Goal: Information Seeking & Learning: Find specific fact

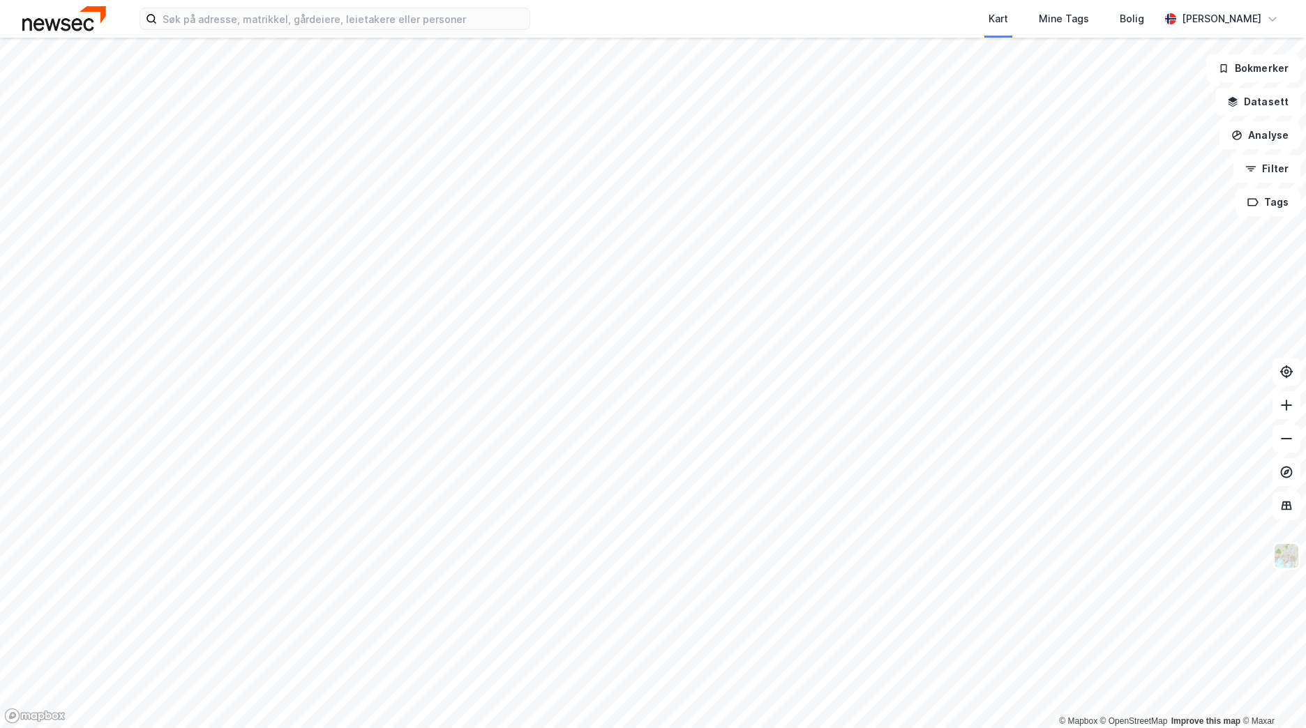
click at [220, 31] on div "Kart Mine Tags Bolig [PERSON_NAME]" at bounding box center [653, 19] width 1306 height 38
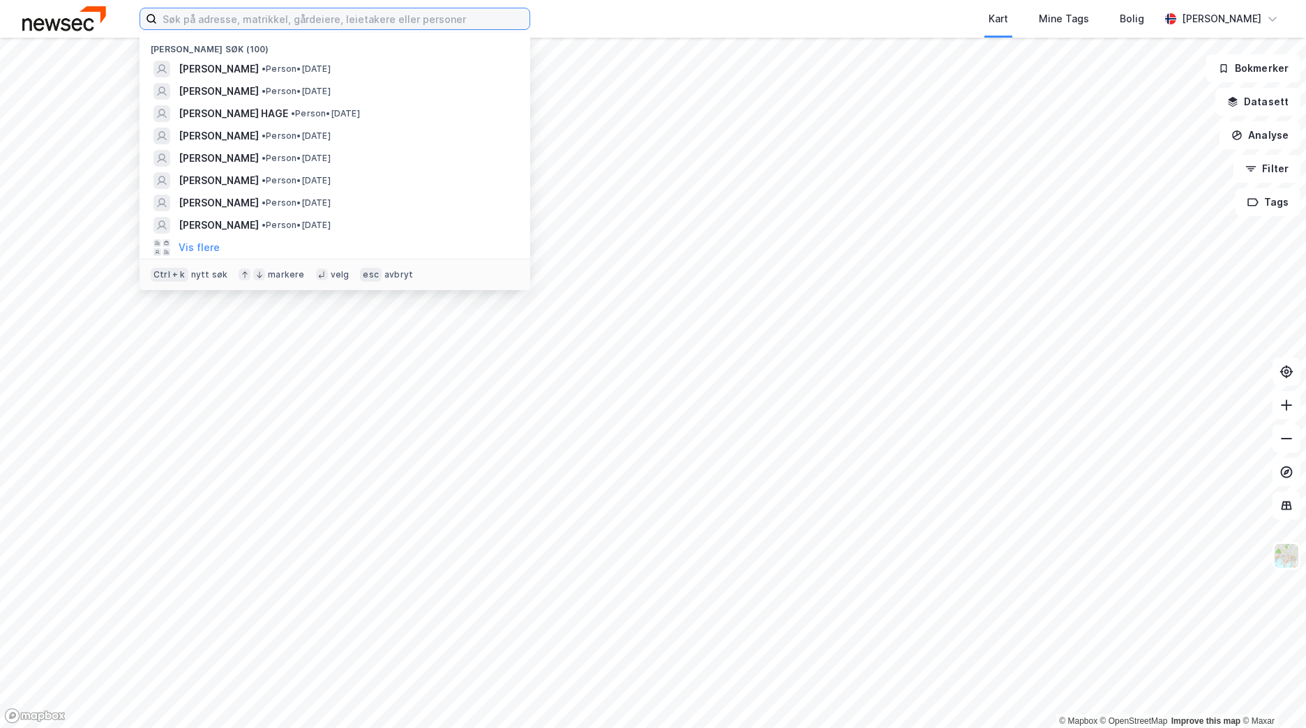
click at [222, 22] on input at bounding box center [343, 18] width 372 height 21
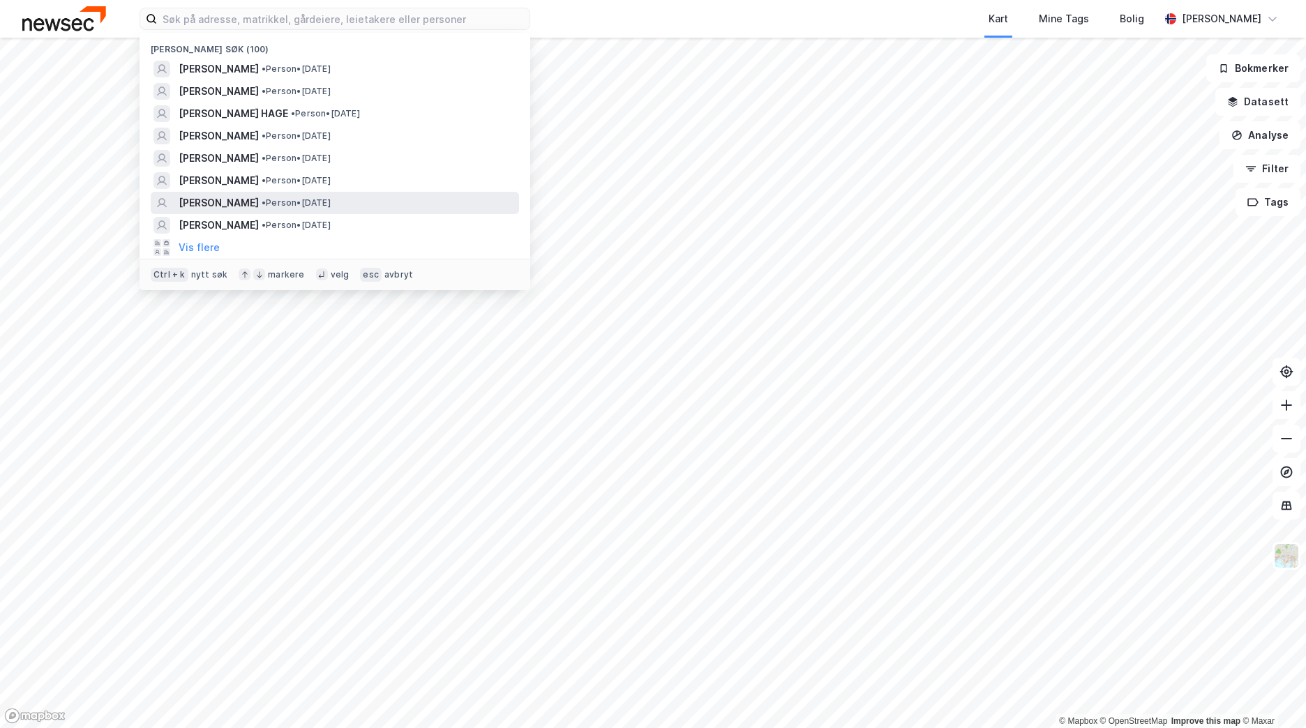
click at [218, 208] on span "[PERSON_NAME]" at bounding box center [219, 203] width 80 height 17
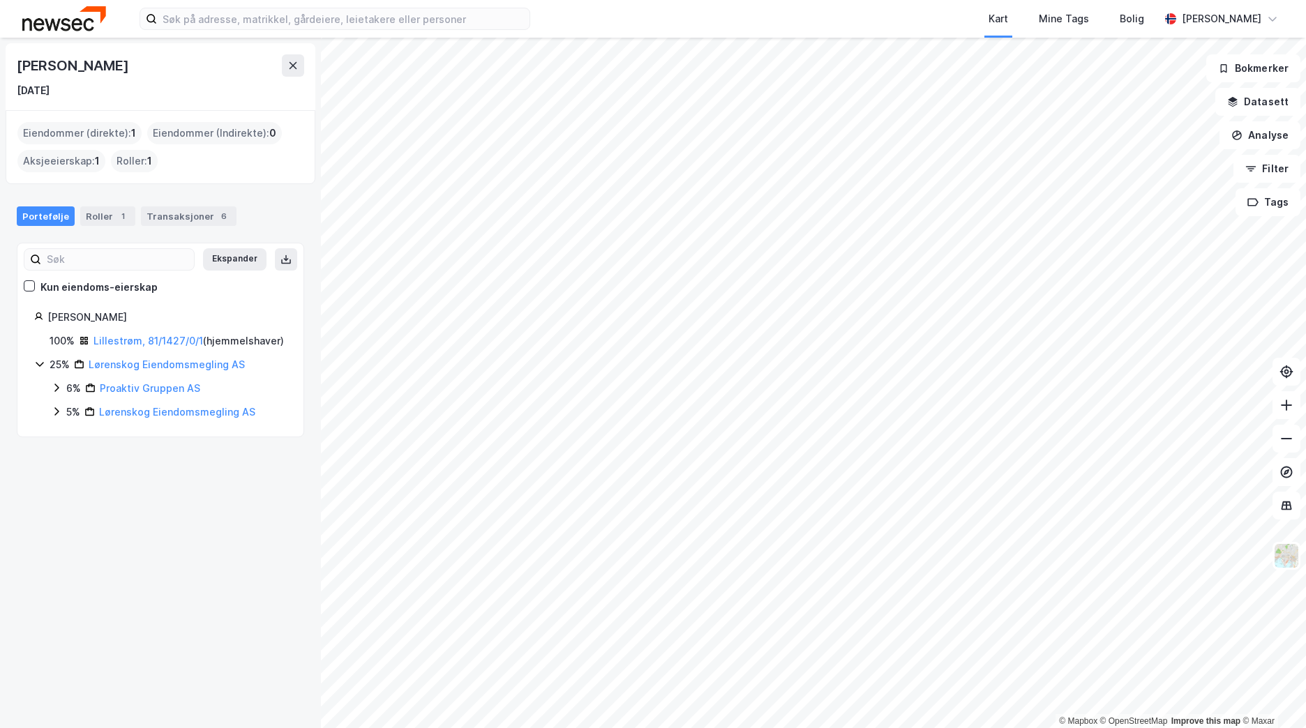
click at [70, 17] on img at bounding box center [64, 18] width 84 height 24
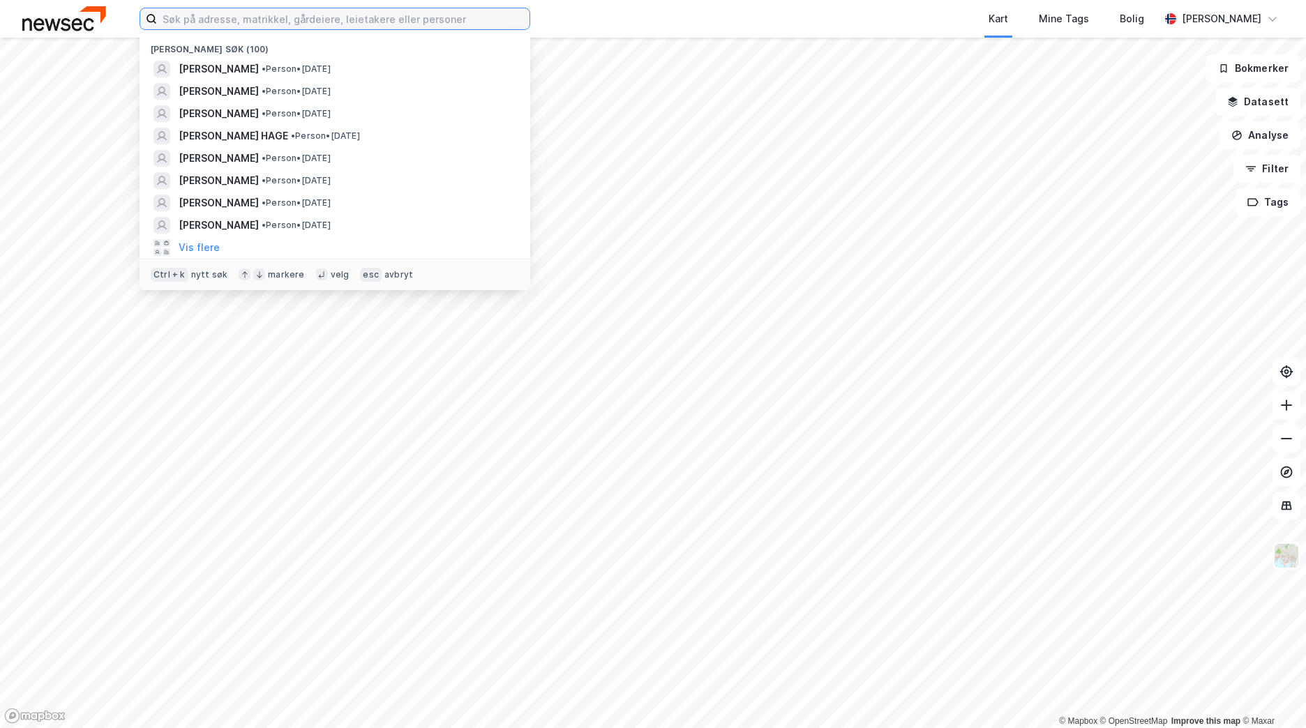
click at [222, 24] on input at bounding box center [343, 18] width 372 height 21
type input "J"
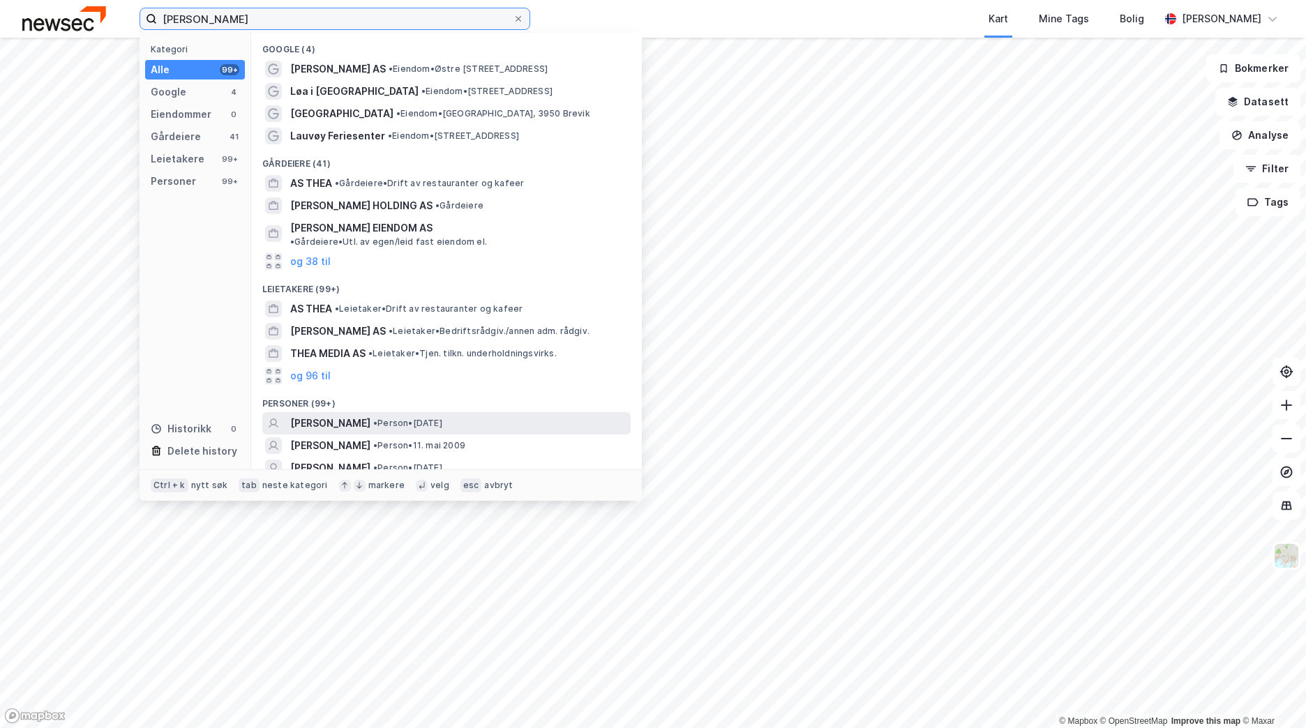
scroll to position [21, 0]
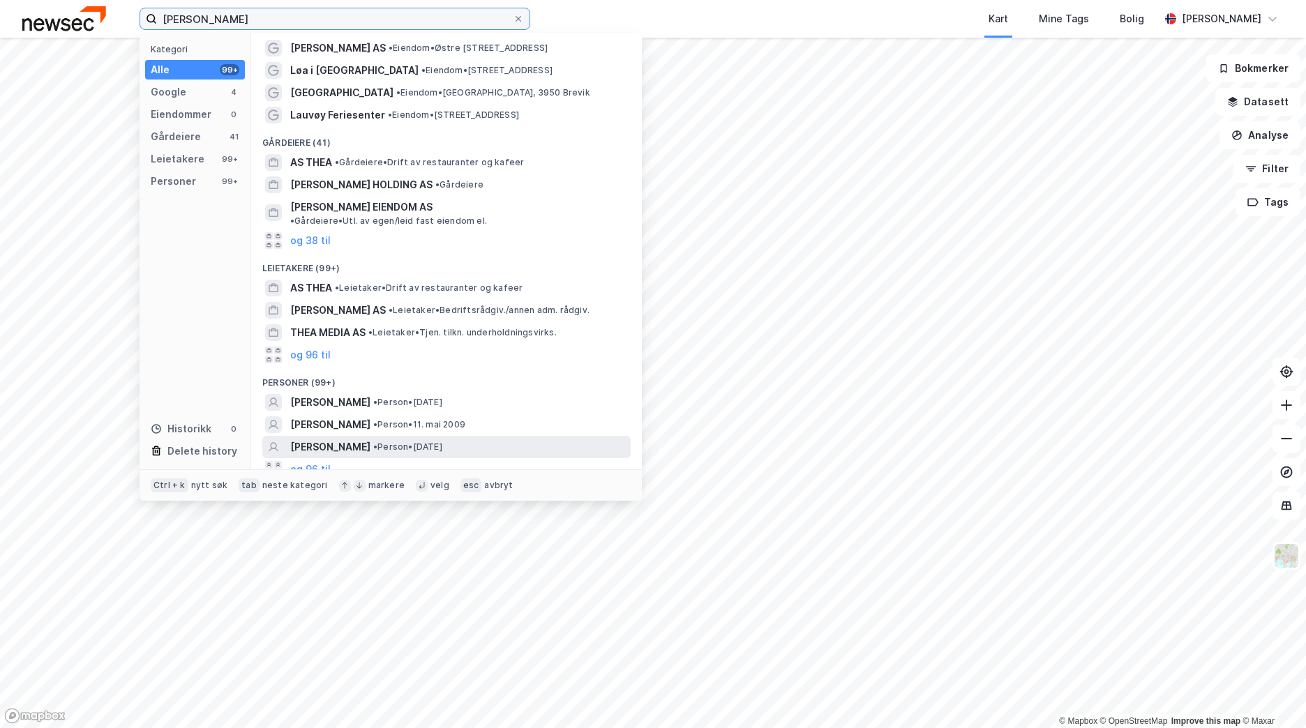
type input "[PERSON_NAME]"
click at [377, 442] on span "•" at bounding box center [375, 447] width 4 height 10
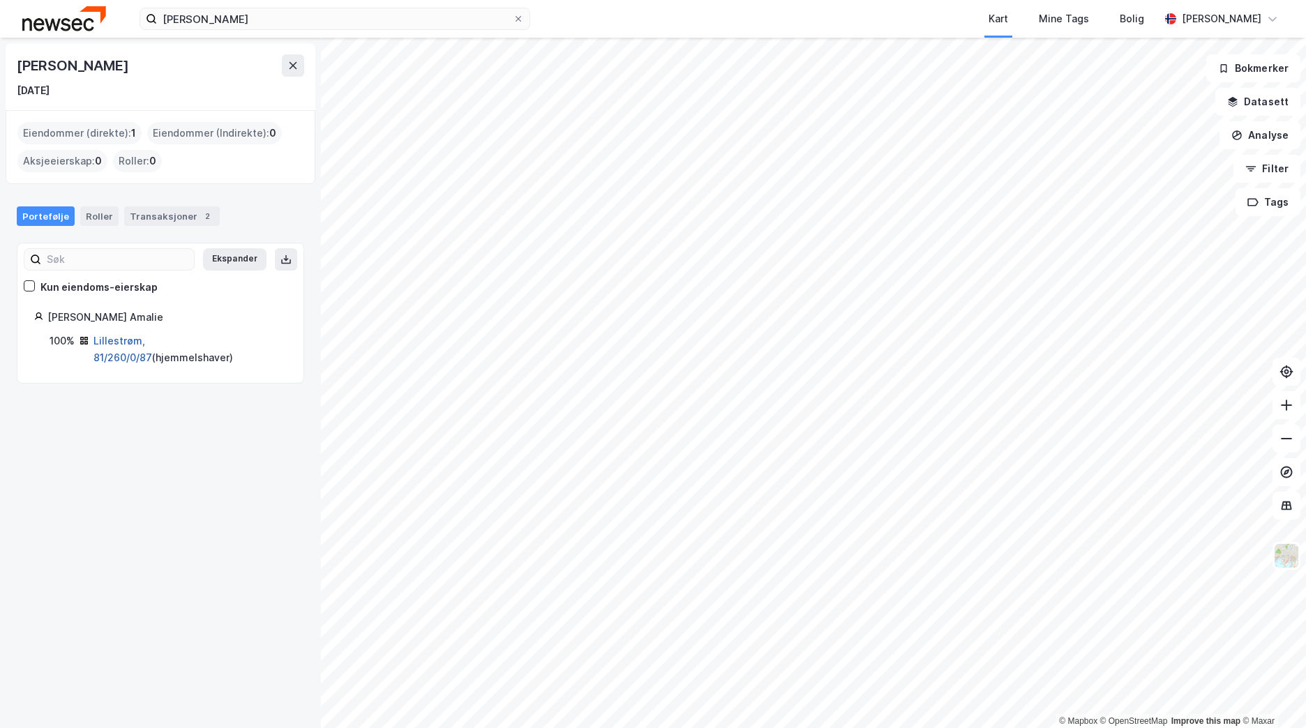
click at [99, 339] on link "Lillestrøm, 81/260/0/87" at bounding box center [122, 349] width 59 height 29
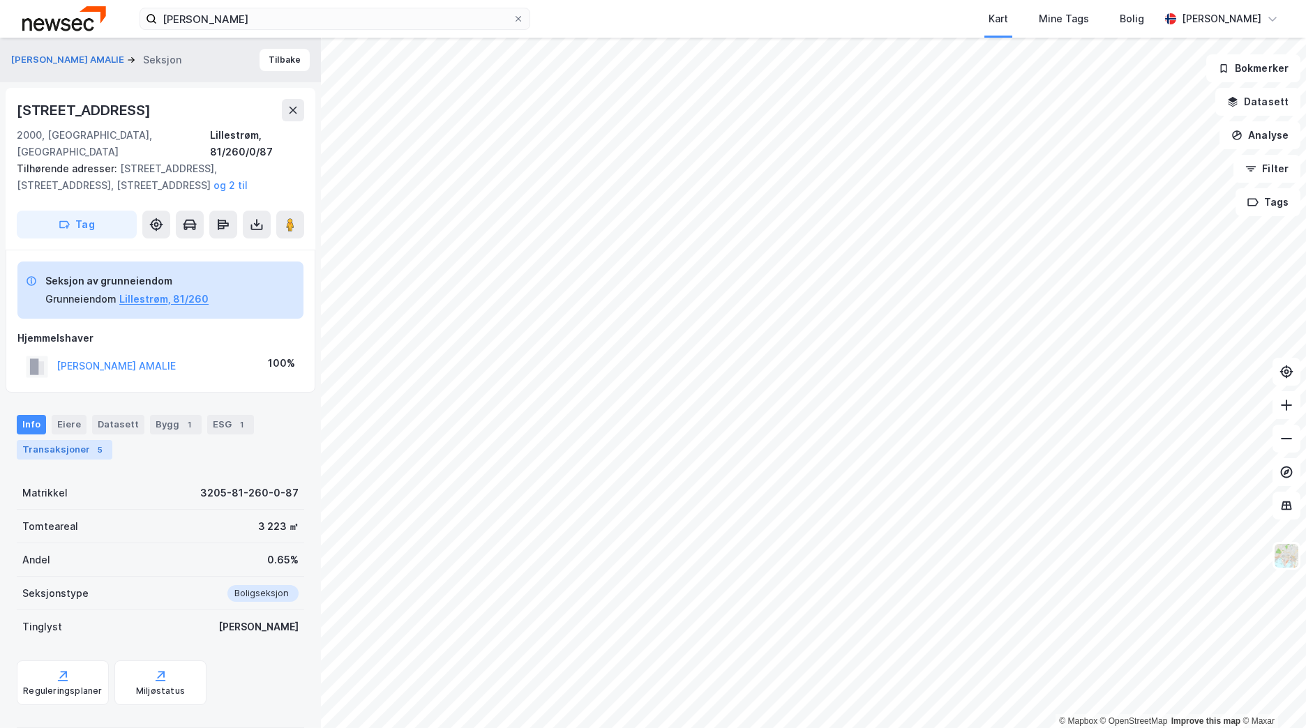
click at [93, 443] on div "5" at bounding box center [100, 450] width 14 height 14
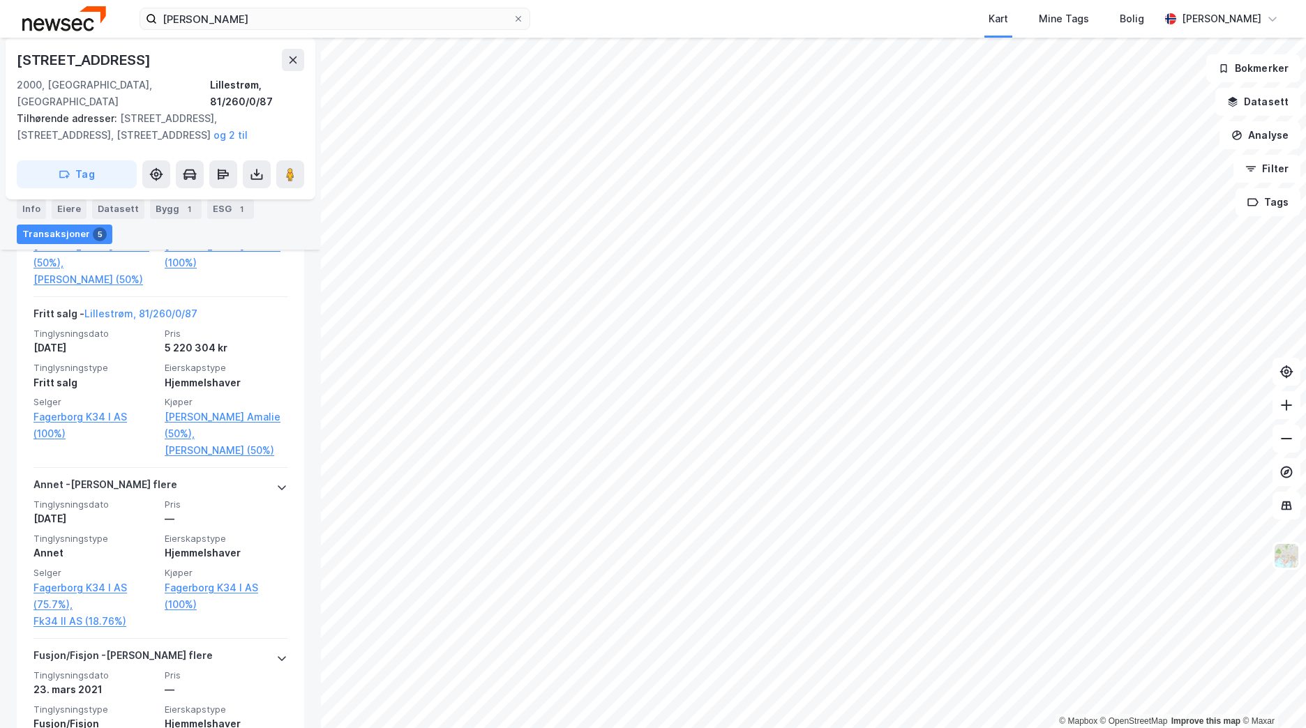
scroll to position [584, 0]
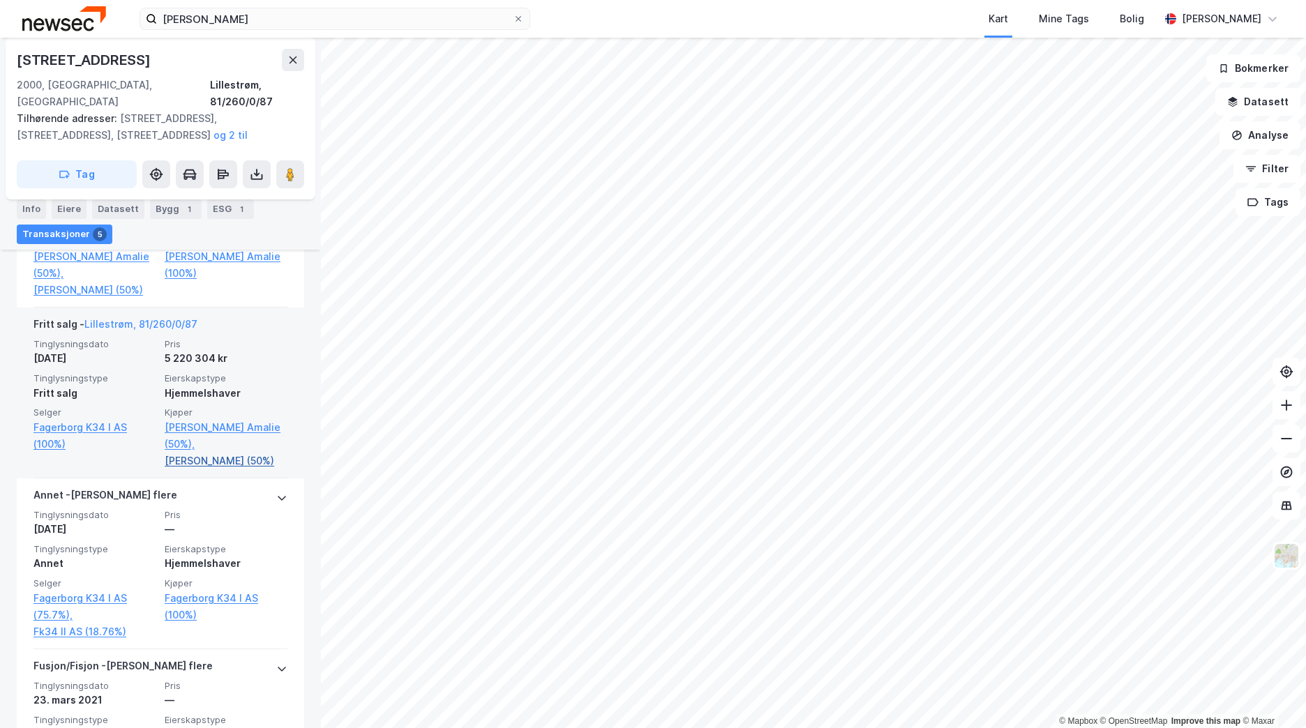
click at [216, 464] on link "[PERSON_NAME] (50%)" at bounding box center [226, 461] width 123 height 17
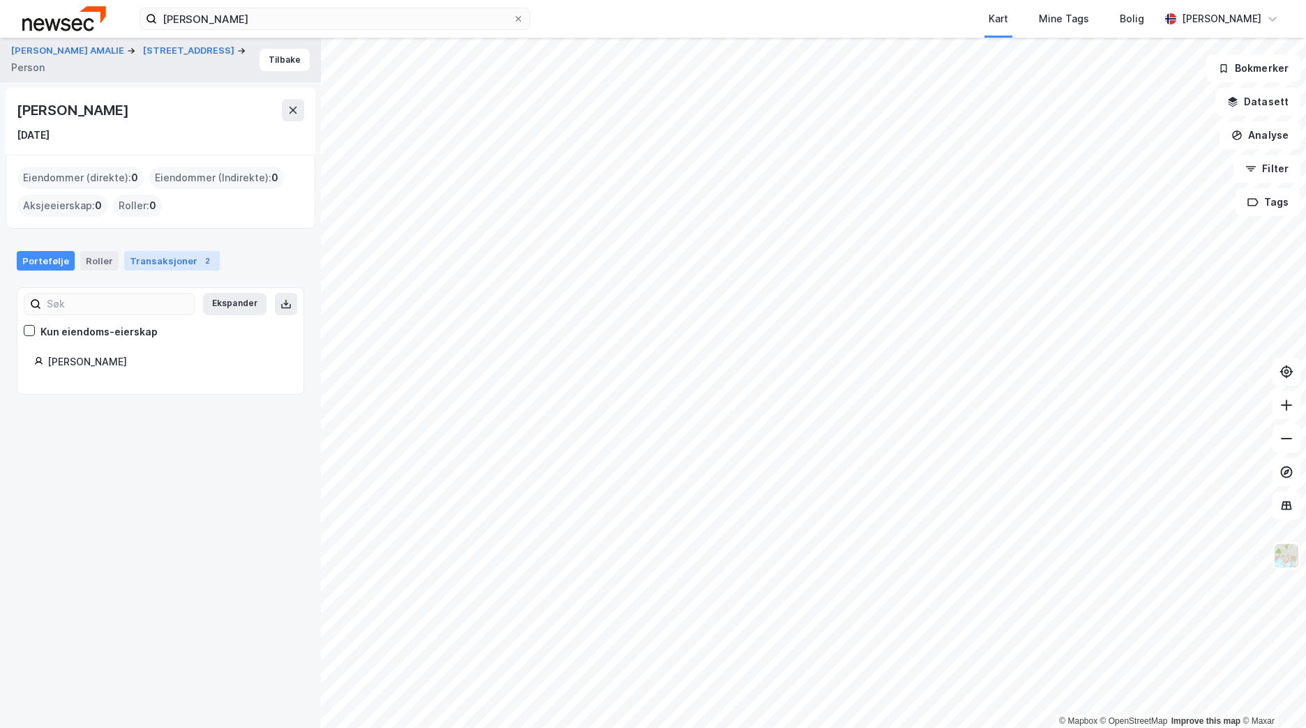
click at [153, 265] on div "Transaksjoner 2" at bounding box center [172, 261] width 96 height 20
